Goal: Task Accomplishment & Management: Complete application form

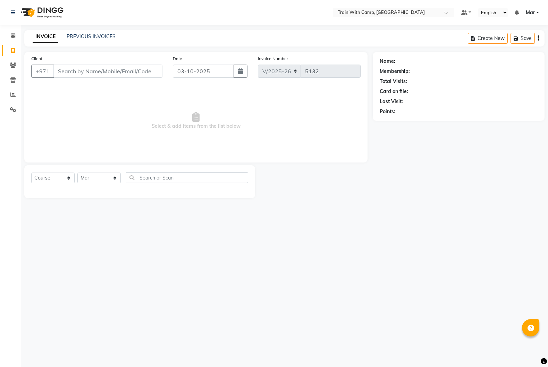
select select "910"
select select "service"
select select "14898"
click at [98, 71] on input "Client" at bounding box center [107, 71] width 109 height 13
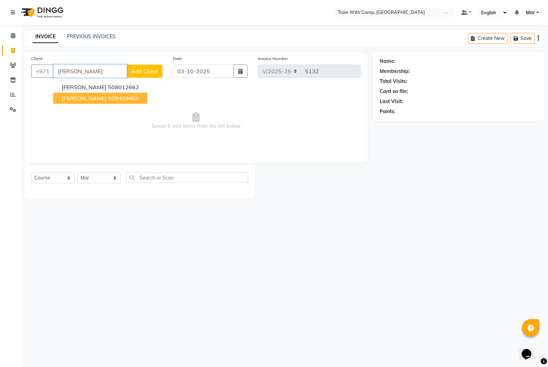
click at [93, 97] on span "[PERSON_NAME]" at bounding box center [84, 98] width 45 height 7
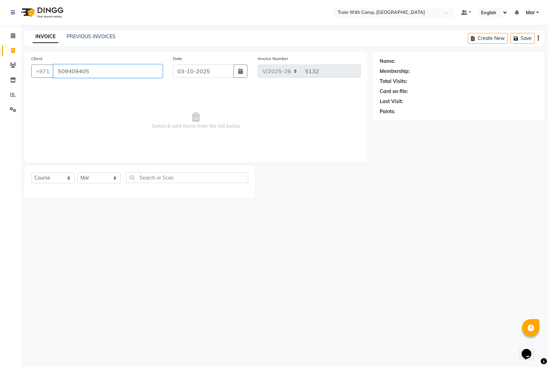
type input "509409405"
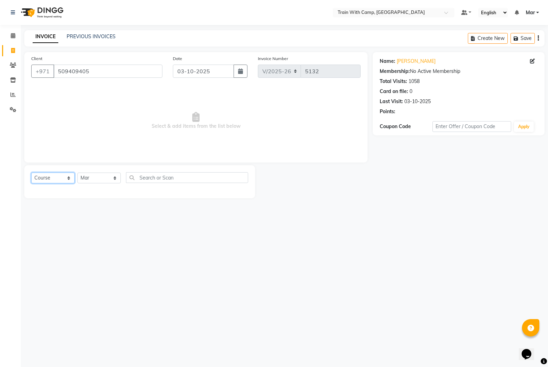
click at [62, 176] on select "Select Course Product Membership Package Voucher Prepaid Gift Card" at bounding box center [52, 177] width 43 height 11
select select "product"
click at [31, 172] on select "Select Course Product Membership Package Voucher Prepaid Gift Card" at bounding box center [52, 177] width 43 height 11
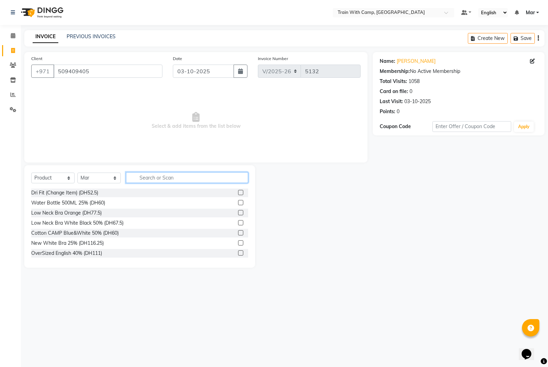
click at [151, 179] on input "text" at bounding box center [187, 177] width 122 height 11
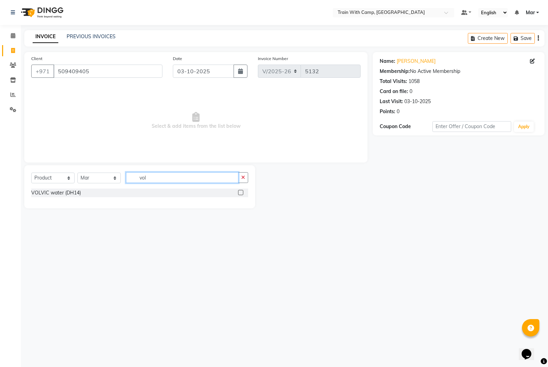
type input "vol"
drag, startPoint x: 239, startPoint y: 191, endPoint x: 230, endPoint y: 187, distance: 9.6
click at [240, 191] on label at bounding box center [240, 192] width 5 height 5
click at [240, 191] on input "checkbox" at bounding box center [240, 192] width 5 height 5
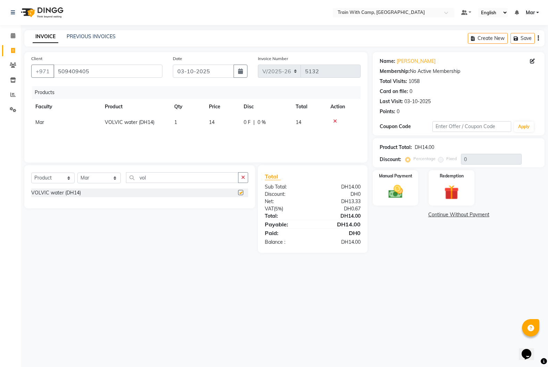
checkbox input "false"
click at [385, 198] on img at bounding box center [395, 191] width 25 height 17
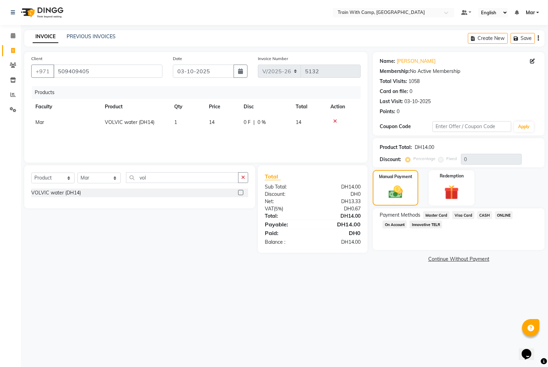
drag, startPoint x: 459, startPoint y: 213, endPoint x: 461, endPoint y: 224, distance: 10.6
click at [459, 213] on span "Visa Card" at bounding box center [463, 215] width 22 height 8
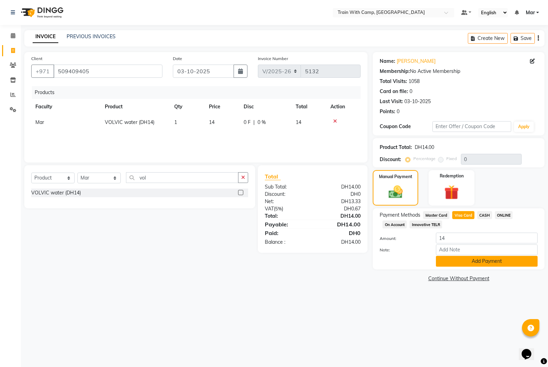
click at [460, 258] on button "Add Payment" at bounding box center [487, 261] width 102 height 11
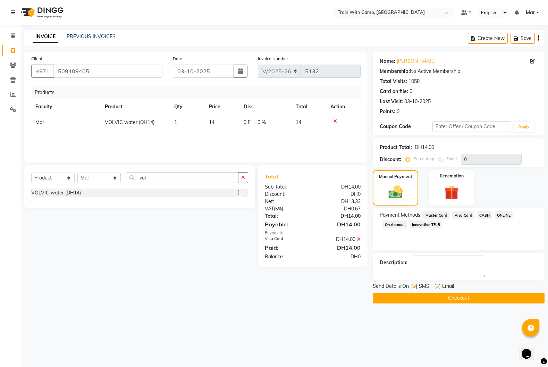
drag, startPoint x: 437, startPoint y: 285, endPoint x: 420, endPoint y: 285, distance: 16.6
click at [436, 285] on label at bounding box center [437, 286] width 5 height 5
click at [436, 285] on input "checkbox" at bounding box center [437, 286] width 5 height 5
checkbox input "false"
click at [416, 287] on label at bounding box center [413, 286] width 5 height 5
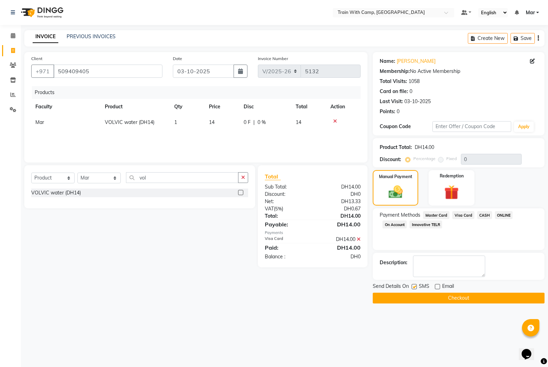
click at [416, 287] on input "checkbox" at bounding box center [413, 286] width 5 height 5
checkbox input "false"
click at [427, 296] on button "Checkout" at bounding box center [459, 297] width 172 height 11
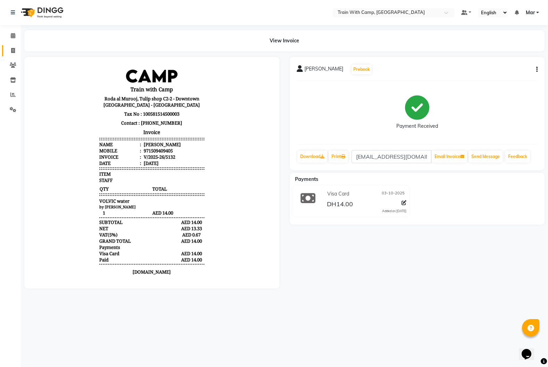
click at [19, 53] on li "Invoice" at bounding box center [10, 50] width 21 height 15
click at [15, 52] on span at bounding box center [13, 51] width 12 height 8
select select "910"
select select "service"
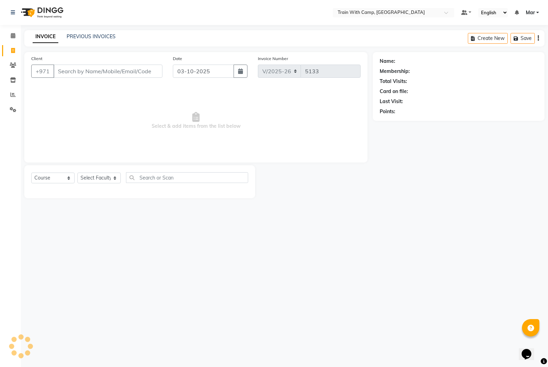
select select "14898"
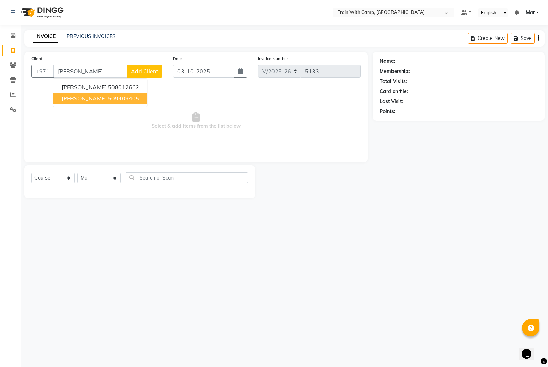
click at [87, 102] on button "[PERSON_NAME] 509409405" at bounding box center [100, 98] width 94 height 11
type input "509409405"
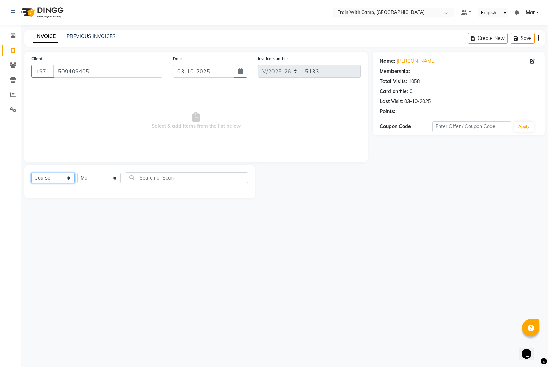
click at [66, 179] on select "Select Course Product Membership Package Voucher Prepaid Gift Card" at bounding box center [52, 177] width 43 height 11
select select "product"
click at [31, 172] on select "Select Course Product Membership Package Voucher Prepaid Gift Card" at bounding box center [52, 177] width 43 height 11
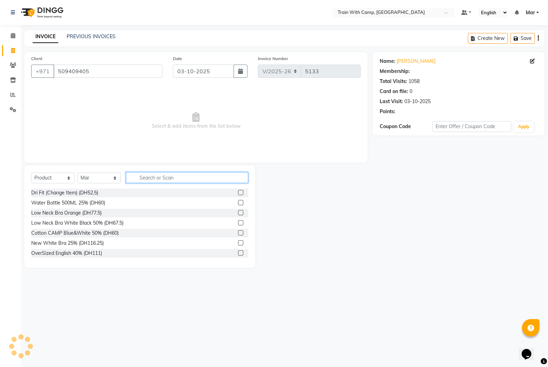
click at [146, 178] on input "text" at bounding box center [187, 177] width 122 height 11
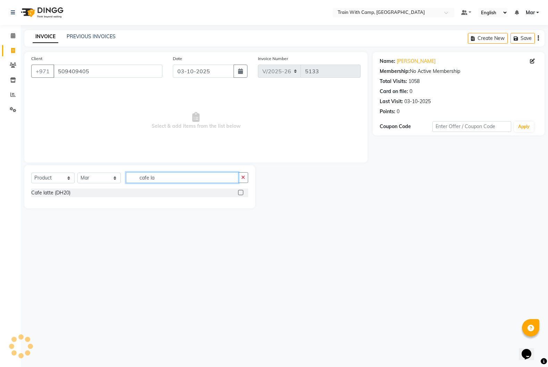
type input "cafe la"
click at [239, 193] on label at bounding box center [240, 192] width 5 height 5
click at [239, 193] on input "checkbox" at bounding box center [240, 192] width 5 height 5
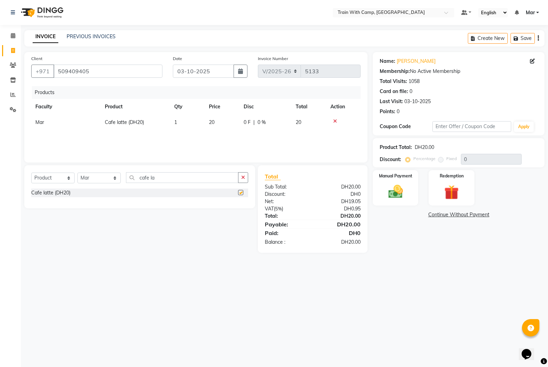
checkbox input "false"
click at [400, 193] on img at bounding box center [395, 191] width 25 height 17
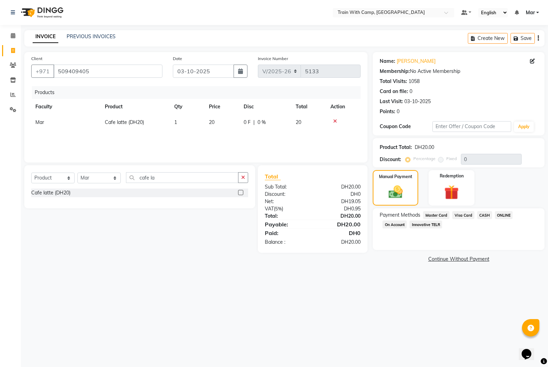
click at [462, 214] on span "Visa Card" at bounding box center [463, 215] width 22 height 8
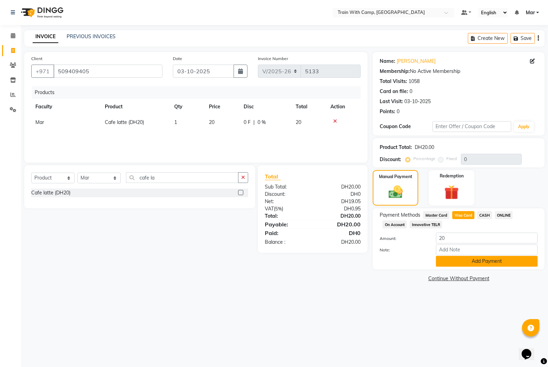
click at [472, 261] on button "Add Payment" at bounding box center [487, 261] width 102 height 11
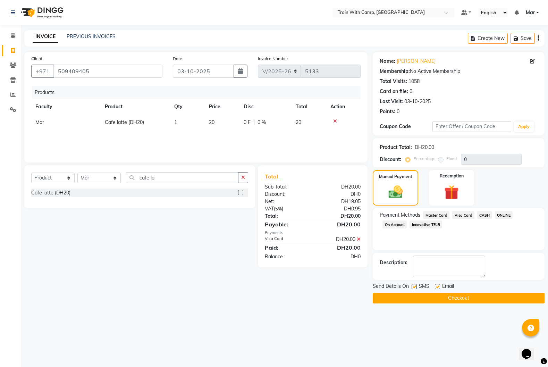
click at [440, 285] on div "Email" at bounding box center [447, 286] width 25 height 9
drag, startPoint x: 437, startPoint y: 287, endPoint x: 426, endPoint y: 289, distance: 11.1
click at [437, 287] on label at bounding box center [437, 286] width 5 height 5
click at [437, 287] on input "checkbox" at bounding box center [437, 286] width 5 height 5
checkbox input "false"
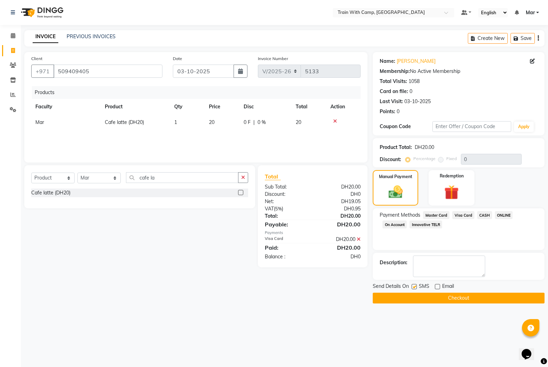
drag, startPoint x: 413, startPoint y: 286, endPoint x: 418, endPoint y: 289, distance: 5.3
click at [413, 286] on label at bounding box center [413, 286] width 5 height 5
click at [413, 286] on input "checkbox" at bounding box center [413, 286] width 5 height 5
checkbox input "false"
click at [422, 297] on button "Checkout" at bounding box center [459, 297] width 172 height 11
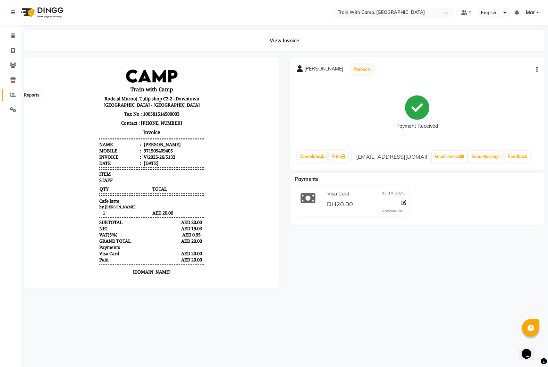
click at [10, 95] on span at bounding box center [13, 95] width 12 height 8
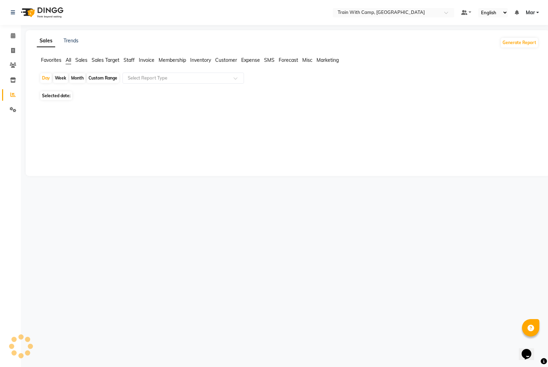
click at [10, 95] on span at bounding box center [13, 95] width 12 height 8
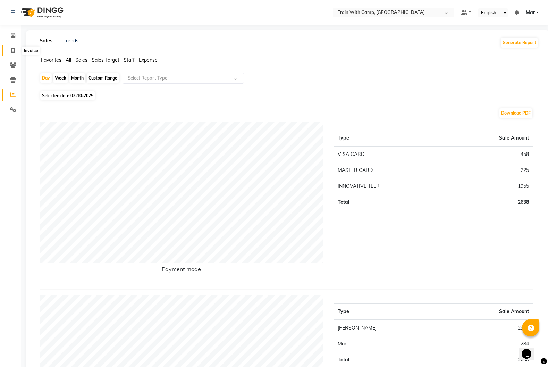
click at [15, 53] on span at bounding box center [13, 51] width 12 height 8
select select "910"
select select "service"
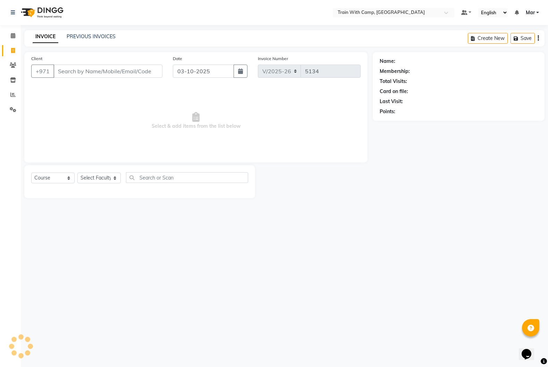
select select "14898"
